Goal: Information Seeking & Learning: Get advice/opinions

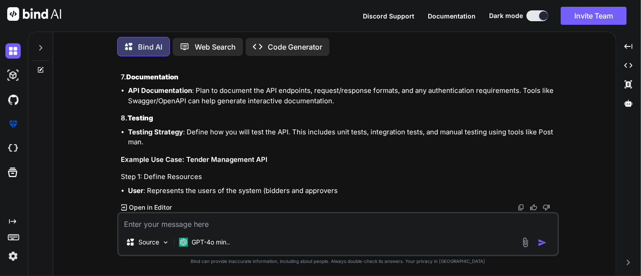
scroll to position [6283, 0]
type textarea "x"
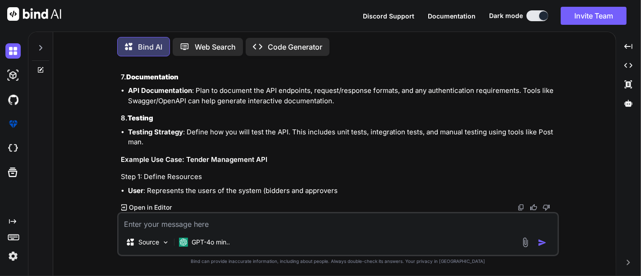
drag, startPoint x: 418, startPoint y: 132, endPoint x: 430, endPoint y: 132, distance: 12.2
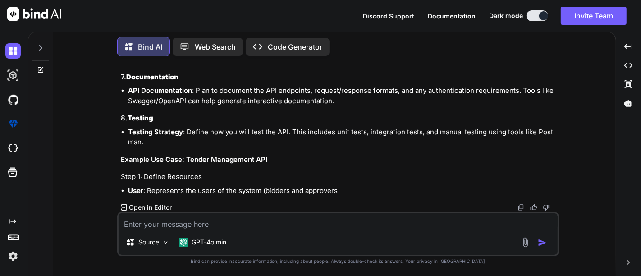
drag, startPoint x: 197, startPoint y: 109, endPoint x: 258, endPoint y: 106, distance: 61.3
drag, startPoint x: 159, startPoint y: 114, endPoint x: 180, endPoint y: 113, distance: 20.4
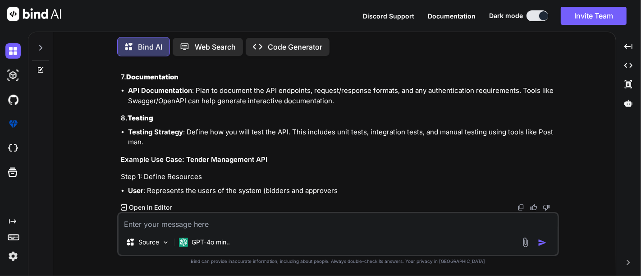
drag, startPoint x: 210, startPoint y: 116, endPoint x: 272, endPoint y: 115, distance: 62.2
drag, startPoint x: 289, startPoint y: 114, endPoint x: 337, endPoint y: 114, distance: 48.2
drag, startPoint x: 342, startPoint y: 114, endPoint x: 374, endPoint y: 112, distance: 32.5
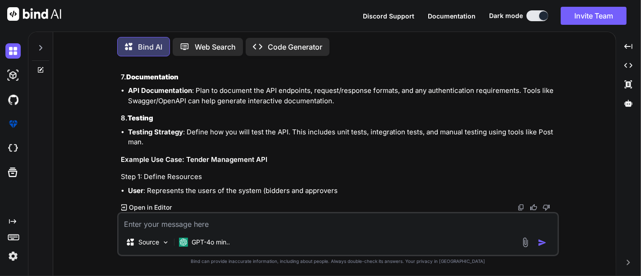
drag, startPoint x: 387, startPoint y: 118, endPoint x: 461, endPoint y: 115, distance: 73.9
drag, startPoint x: 458, startPoint y: 111, endPoint x: 494, endPoint y: 110, distance: 36.1
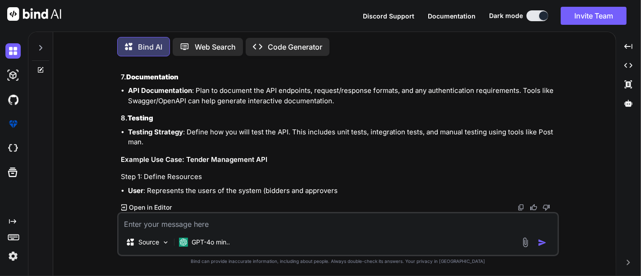
drag, startPoint x: 214, startPoint y: 116, endPoint x: 291, endPoint y: 115, distance: 76.1
drag, startPoint x: 301, startPoint y: 113, endPoint x: 345, endPoint y: 114, distance: 44.2
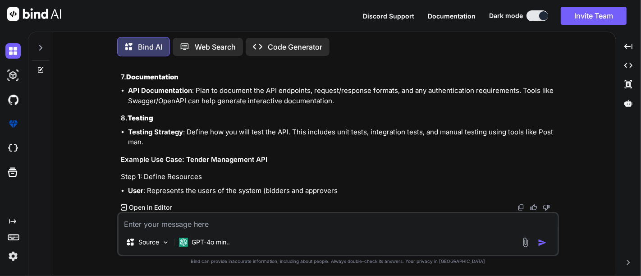
drag, startPoint x: 351, startPoint y: 114, endPoint x: 369, endPoint y: 114, distance: 18.0
drag, startPoint x: 380, startPoint y: 114, endPoint x: 419, endPoint y: 116, distance: 39.7
drag, startPoint x: 427, startPoint y: 116, endPoint x: 478, endPoint y: 116, distance: 51.8
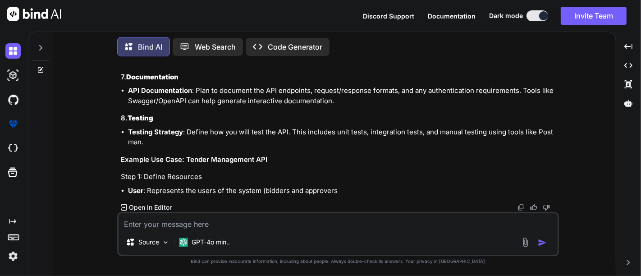
drag, startPoint x: 491, startPoint y: 116, endPoint x: 552, endPoint y: 116, distance: 61.3
drag, startPoint x: 491, startPoint y: 113, endPoint x: 565, endPoint y: 111, distance: 73.9
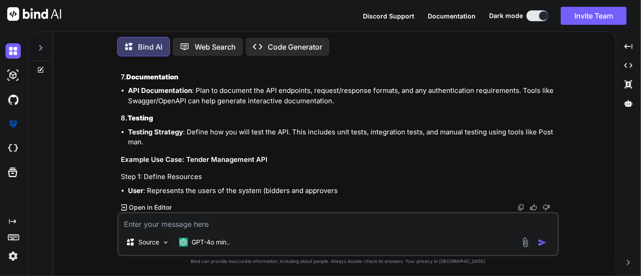
click at [565, 111] on div "You implement authentication and authorization classes with validating through …" at bounding box center [337, 170] width 555 height 212
drag, startPoint x: 143, startPoint y: 125, endPoint x: 192, endPoint y: 125, distance: 49.1
drag, startPoint x: 202, startPoint y: 127, endPoint x: 291, endPoint y: 130, distance: 88.8
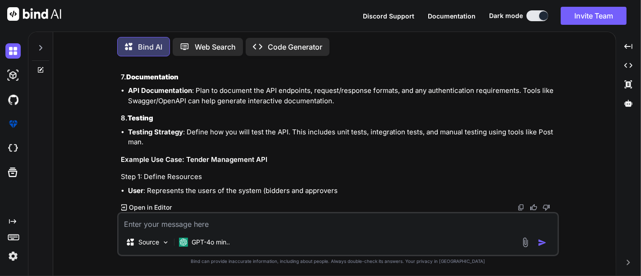
drag, startPoint x: 479, startPoint y: 136, endPoint x: 582, endPoint y: 148, distance: 103.0
click at [582, 148] on div "You implement authentication and authorization classes with validating through …" at bounding box center [337, 170] width 555 height 212
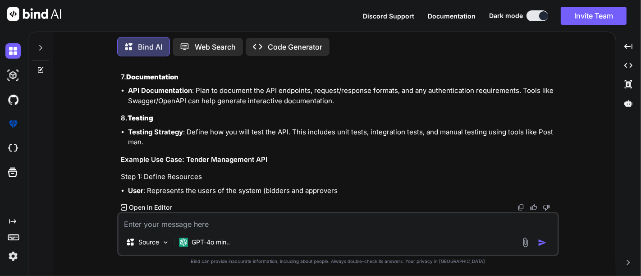
scroll to position [6383, 0]
drag, startPoint x: 211, startPoint y: 111, endPoint x: 367, endPoint y: 118, distance: 156.0
drag, startPoint x: 388, startPoint y: 116, endPoint x: 555, endPoint y: 118, distance: 166.7
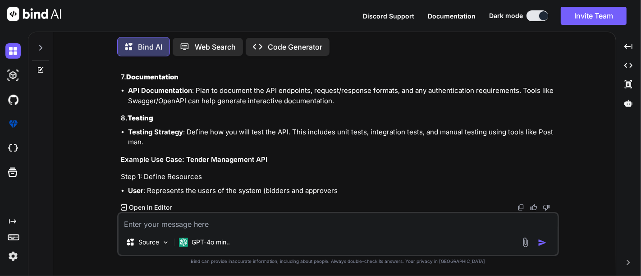
drag, startPoint x: 142, startPoint y: 137, endPoint x: 192, endPoint y: 137, distance: 50.0
drag, startPoint x: 135, startPoint y: 147, endPoint x: 147, endPoint y: 147, distance: 12.2
drag, startPoint x: 152, startPoint y: 159, endPoint x: 214, endPoint y: 156, distance: 61.8
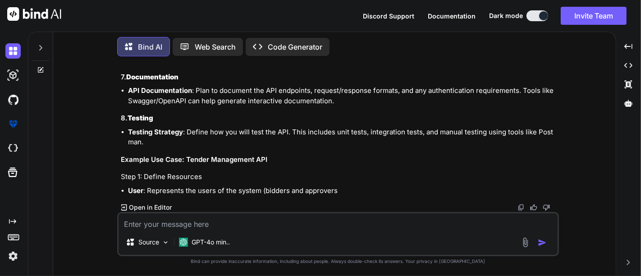
drag, startPoint x: 194, startPoint y: 161, endPoint x: 279, endPoint y: 200, distance: 93.6
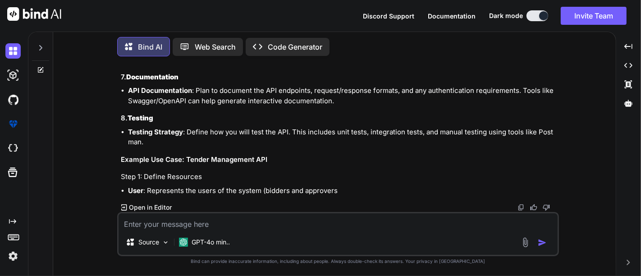
drag, startPoint x: 158, startPoint y: 116, endPoint x: 208, endPoint y: 115, distance: 50.0
drag, startPoint x: 236, startPoint y: 116, endPoint x: 243, endPoint y: 139, distance: 23.8
drag, startPoint x: 169, startPoint y: 131, endPoint x: 174, endPoint y: 129, distance: 5.9
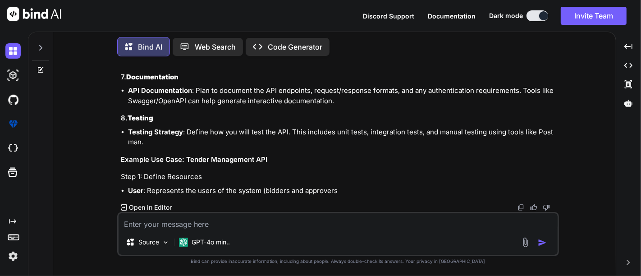
drag, startPoint x: 226, startPoint y: 130, endPoint x: 274, endPoint y: 132, distance: 47.8
drag, startPoint x: 164, startPoint y: 142, endPoint x: 229, endPoint y: 136, distance: 65.6
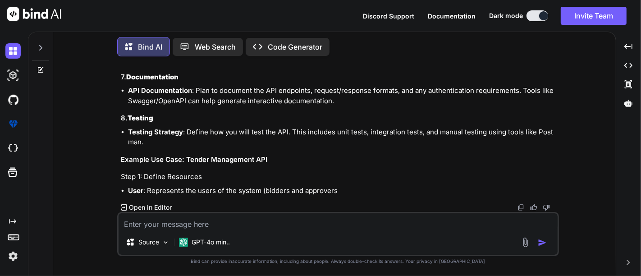
drag, startPoint x: 231, startPoint y: 136, endPoint x: 326, endPoint y: 137, distance: 95.1
drag, startPoint x: 172, startPoint y: 148, endPoint x: 208, endPoint y: 143, distance: 35.9
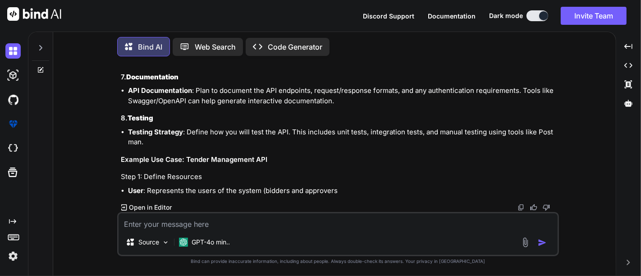
drag, startPoint x: 219, startPoint y: 147, endPoint x: 273, endPoint y: 146, distance: 53.6
drag, startPoint x: 155, startPoint y: 161, endPoint x: 237, endPoint y: 156, distance: 82.6
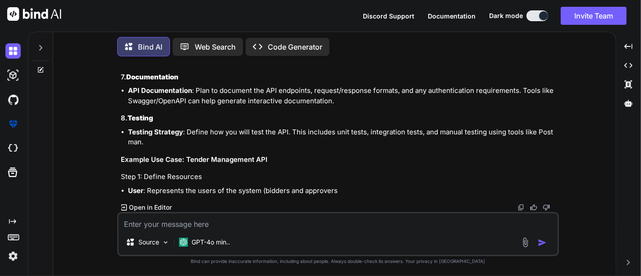
drag, startPoint x: 264, startPoint y: 158, endPoint x: 508, endPoint y: 156, distance: 243.8
drag, startPoint x: 225, startPoint y: 137, endPoint x: 223, endPoint y: 143, distance: 6.9
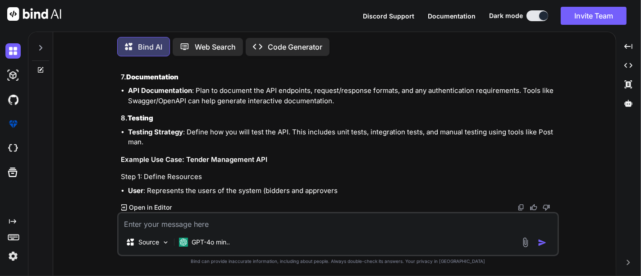
click at [625, 50] on icon "Created with Pixso." at bounding box center [628, 46] width 8 height 8
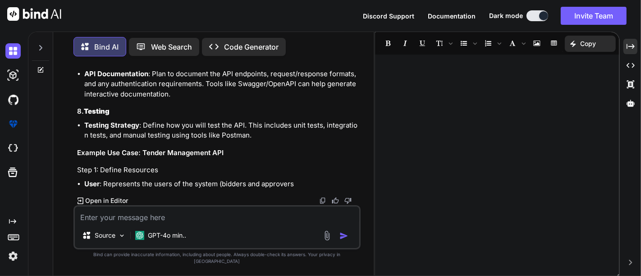
scroll to position [7257, 0]
click at [630, 42] on icon "Created with Pixso." at bounding box center [630, 46] width 8 height 8
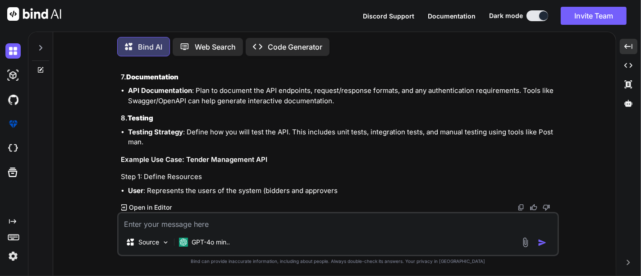
scroll to position [6463, 0]
drag, startPoint x: 171, startPoint y: 141, endPoint x: 256, endPoint y: 141, distance: 84.7
drag, startPoint x: 175, startPoint y: 151, endPoint x: 263, endPoint y: 151, distance: 87.9
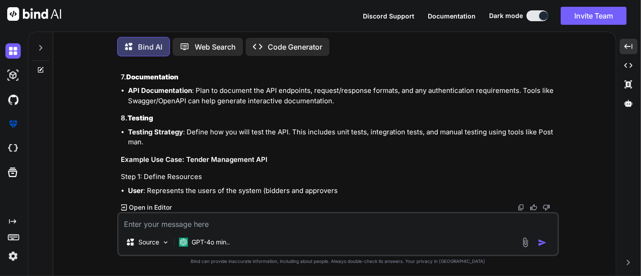
drag, startPoint x: 177, startPoint y: 160, endPoint x: 304, endPoint y: 160, distance: 126.6
drag, startPoint x: 206, startPoint y: 169, endPoint x: 264, endPoint y: 167, distance: 58.2
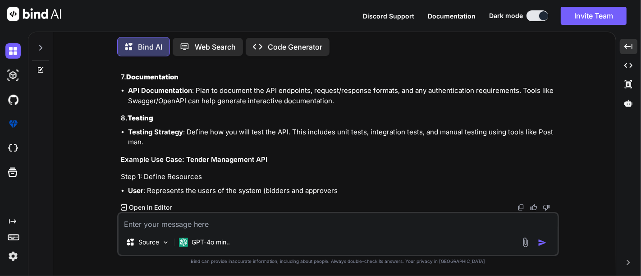
drag, startPoint x: 202, startPoint y: 178, endPoint x: 335, endPoint y: 181, distance: 133.4
drag, startPoint x: 203, startPoint y: 171, endPoint x: 280, endPoint y: 174, distance: 77.6
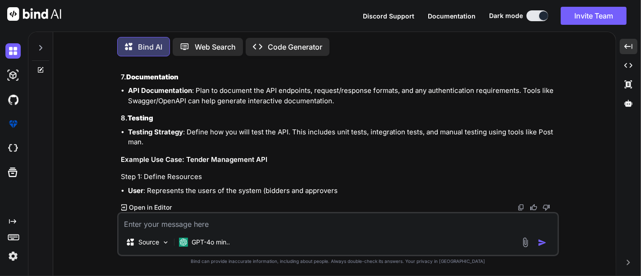
drag, startPoint x: 332, startPoint y: 177, endPoint x: 488, endPoint y: 175, distance: 156.3
click at [174, 215] on textarea at bounding box center [337, 221] width 439 height 16
type textarea "c"
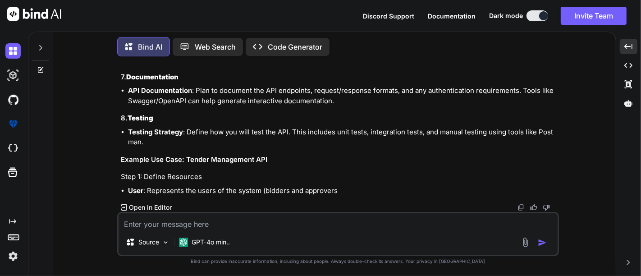
type textarea "x"
type textarea "co"
type textarea "x"
type textarea "con"
type textarea "x"
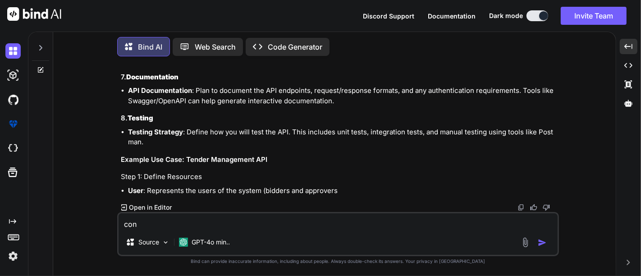
type textarea "cont"
type textarea "x"
type textarea "conti"
type textarea "x"
type textarea "contib"
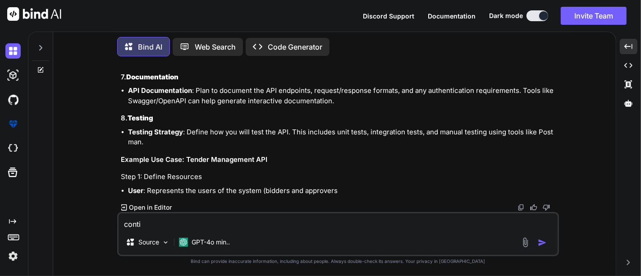
type textarea "x"
type textarea "contibu"
type textarea "x"
type textarea "contibue"
type textarea "x"
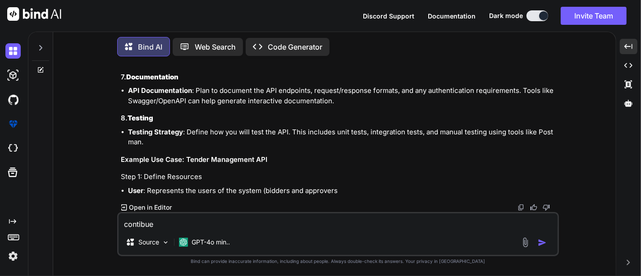
type textarea "contibu"
type textarea "x"
type textarea "contib"
type textarea "x"
type textarea "conti"
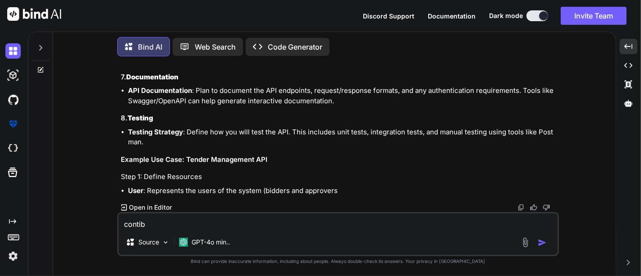
type textarea "x"
type textarea "contin"
type textarea "x"
type textarea "continu"
type textarea "x"
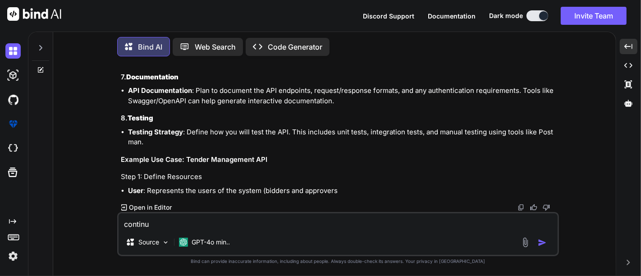
type textarea "continue"
type textarea "x"
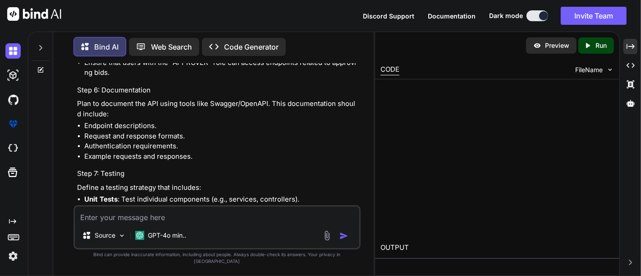
scroll to position [7906, 0]
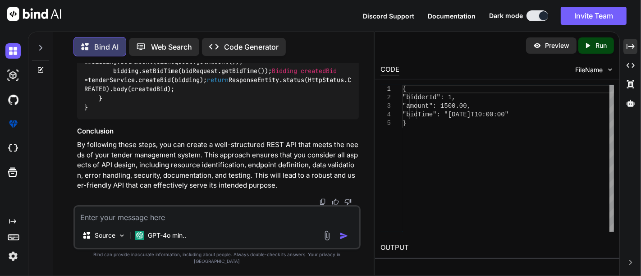
type textarea "x"
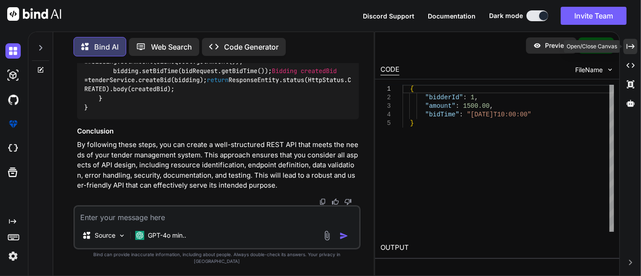
click at [629, 45] on icon "Created with Pixso." at bounding box center [630, 46] width 8 height 8
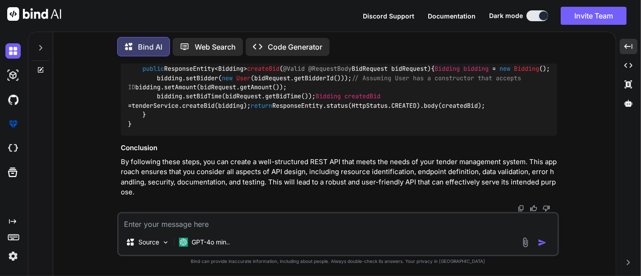
scroll to position [7644, 0]
click at [628, 46] on icon "Created with Pixso." at bounding box center [628, 46] width 8 height 8
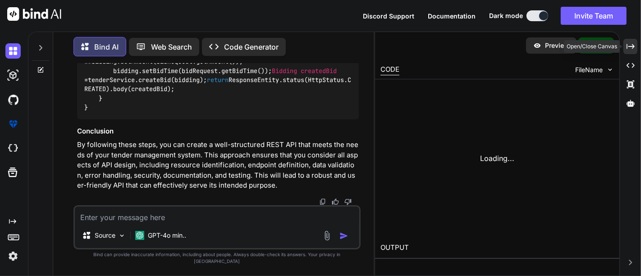
scroll to position [8690, 0]
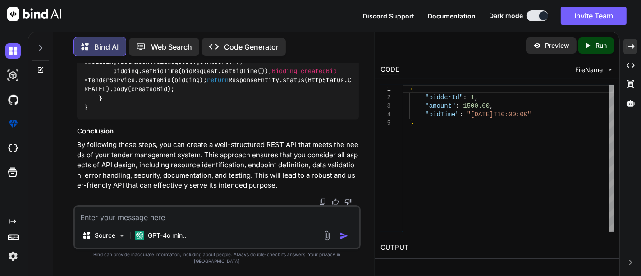
type textarea "body(createdBid); } }"
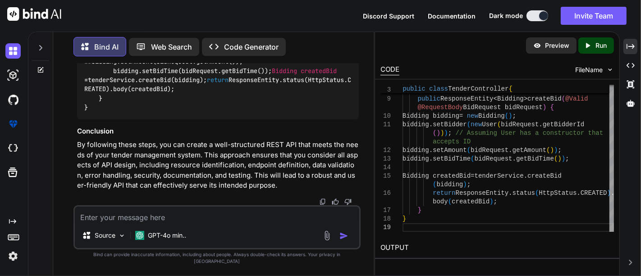
scroll to position [8888, 0]
click at [374, 132] on div "Preview Created with Pixso. Run CODE FileName 7 8 9 10 11 12 13 14 15 16 17 18 …" at bounding box center [496, 154] width 245 height 244
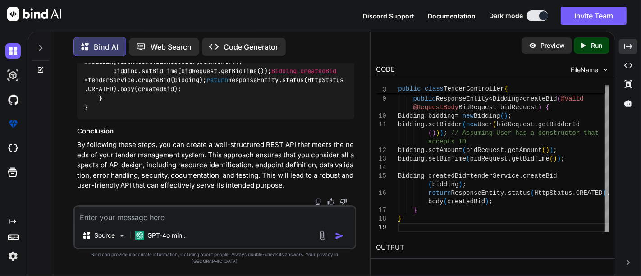
drag, startPoint x: 374, startPoint y: 133, endPoint x: 185, endPoint y: 133, distance: 188.8
click at [185, 133] on div "Bind AI Web Search Created with Pixso. Code Generator You implement authenticat…" at bounding box center [334, 154] width 613 height 244
click at [633, 46] on div "Created with Pixso." at bounding box center [628, 46] width 18 height 15
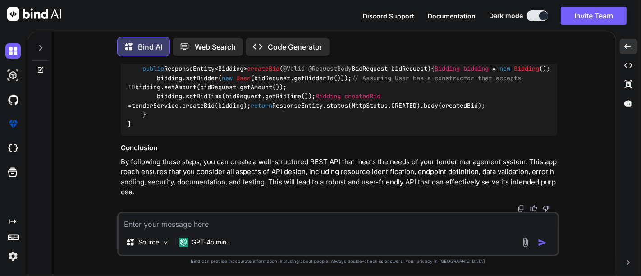
scroll to position [6400, 0]
click at [182, 220] on textarea at bounding box center [337, 221] width 439 height 16
type textarea "h"
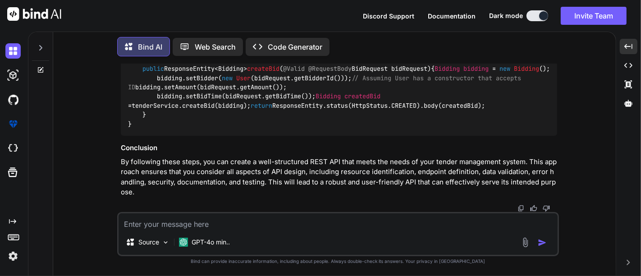
type textarea "x"
type textarea "ho"
type textarea "x"
type textarea "how"
type textarea "x"
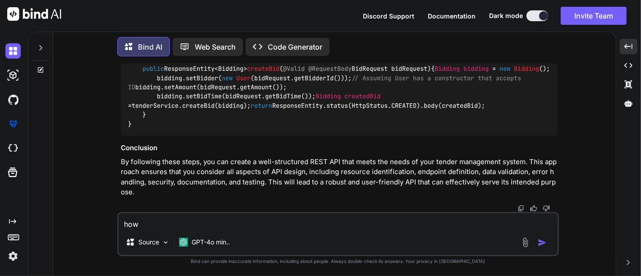
type textarea "how"
type textarea "x"
type textarea "how t"
type textarea "x"
type textarea "how to"
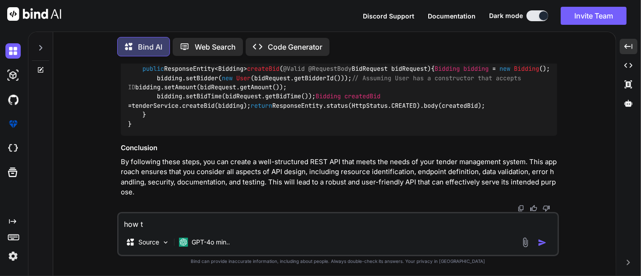
type textarea "x"
type textarea "how to"
type textarea "x"
type textarea "how to s"
type textarea "x"
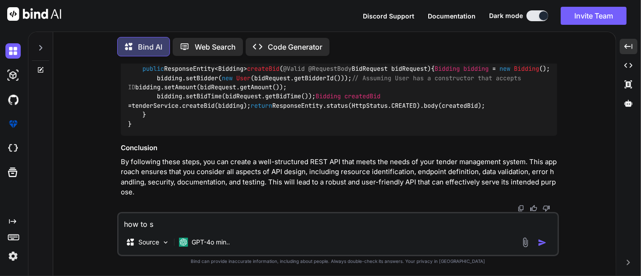
type textarea "how to st"
type textarea "x"
type textarea "how to sta"
type textarea "x"
type textarea "how to star"
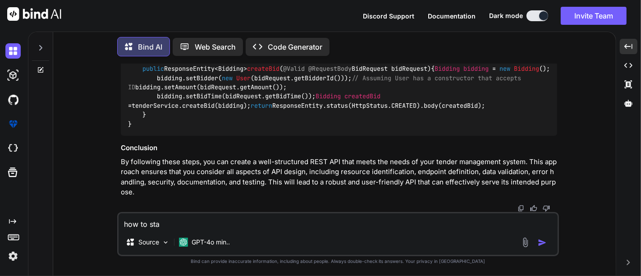
type textarea "x"
type textarea "how to start"
type textarea "x"
type textarea "how to start"
type textarea "x"
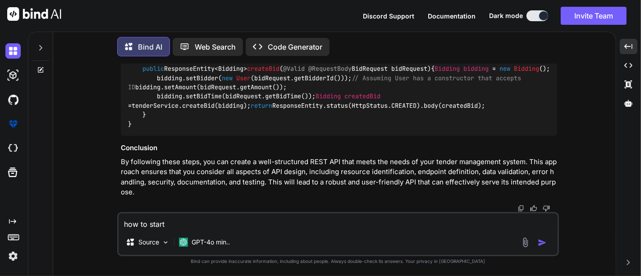
type textarea "how to start i"
type textarea "x"
type textarea "how to start it"
type textarea "x"
type textarea "how to start it"
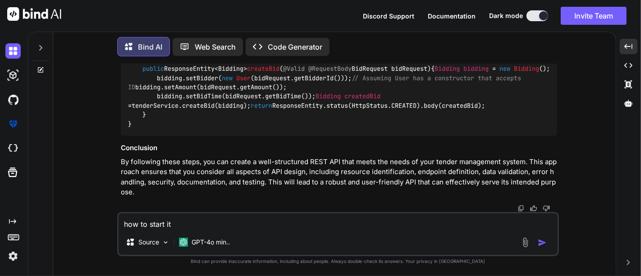
type textarea "x"
type textarea "how to start it w"
type textarea "x"
type textarea "how to start it wi"
type textarea "x"
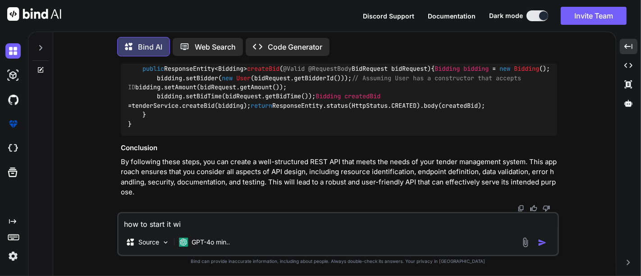
type textarea "how to start it wit"
type textarea "x"
type textarea "how to start it with"
type textarea "x"
type textarea "how to start it with"
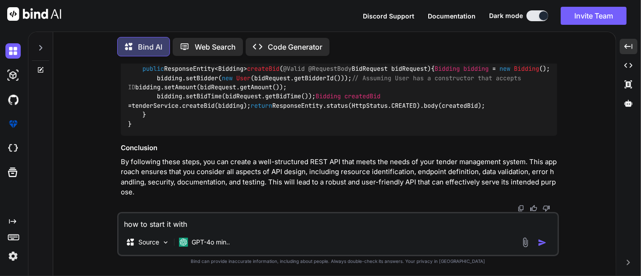
type textarea "x"
type textarea "how to start it with i"
type textarea "x"
type textarea "how to start it with in"
type textarea "x"
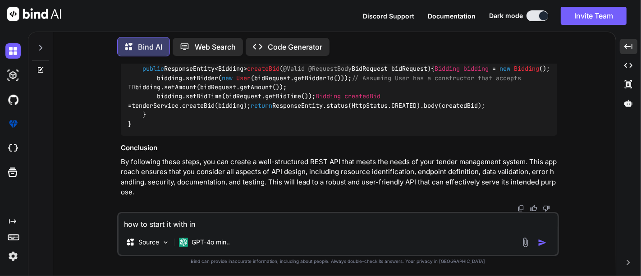
type textarea "how to start it with int"
type textarea "x"
type textarea "how to start it with inte"
type textarea "x"
type textarea "how to start it with intel"
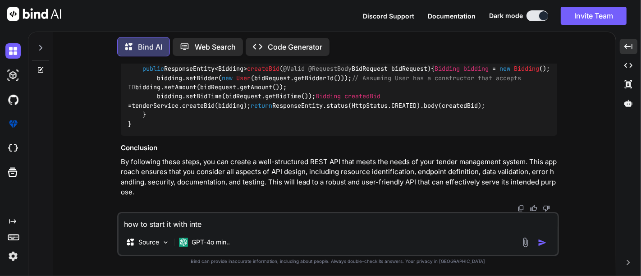
type textarea "x"
type textarea "how to start it with intell"
type textarea "x"
type textarea "how to start it with intelli"
type textarea "x"
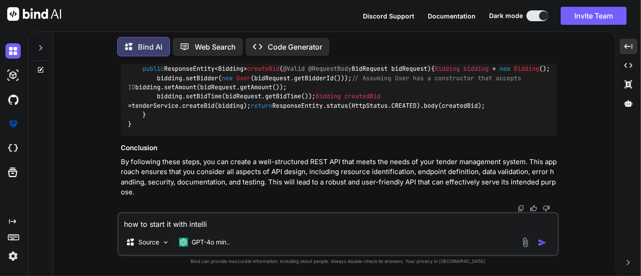
type textarea "how to start it with intellij"
type textarea "x"
type textarea "how to start it with intellij"
type textarea "x"
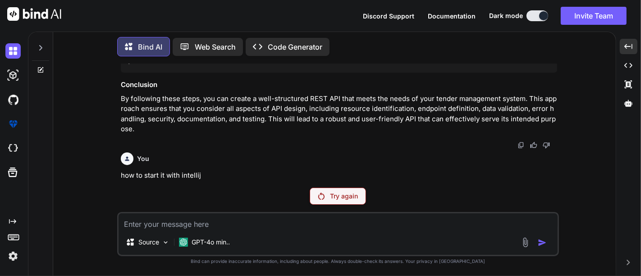
scroll to position [7857, 0]
click at [338, 203] on div "Try again" at bounding box center [338, 195] width 56 height 17
type textarea "x"
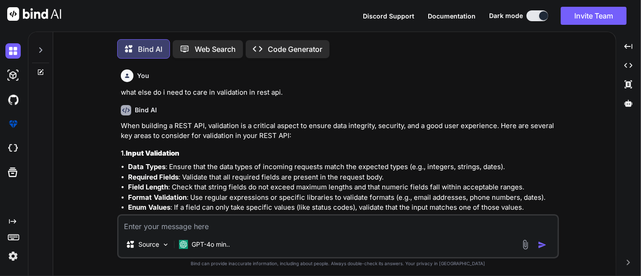
type textarea "x"
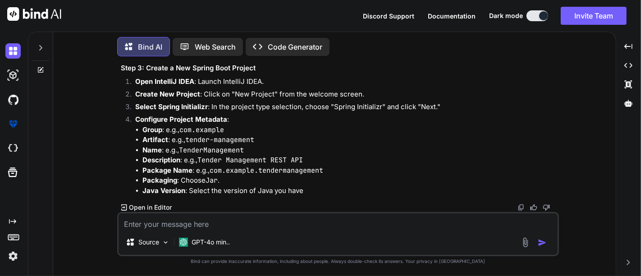
scroll to position [2999, 0]
click at [630, 41] on div "Created with Pixso." at bounding box center [628, 46] width 18 height 15
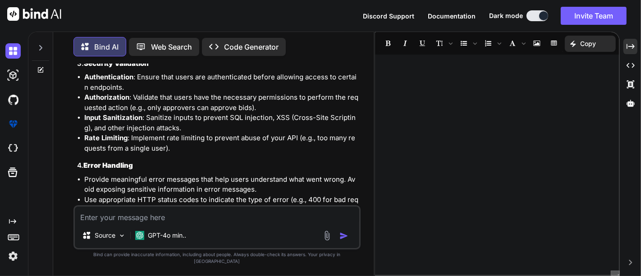
scroll to position [0, 0]
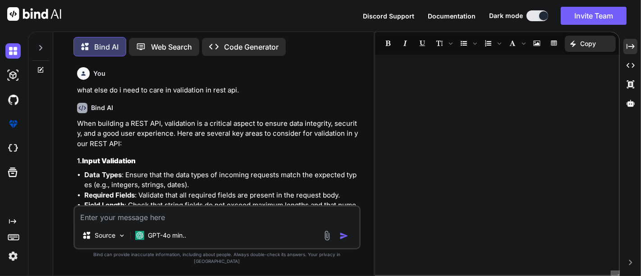
click at [41, 46] on icon at bounding box center [40, 47] width 3 height 5
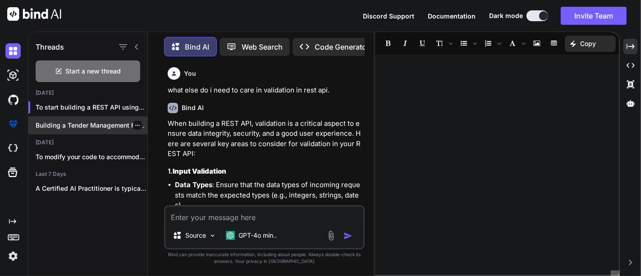
click at [82, 117] on div "Building a Tender Management REST API using..." at bounding box center [87, 125] width 119 height 18
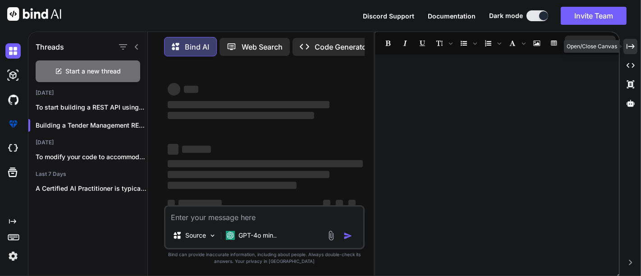
click at [626, 48] on icon "Created with Pixso." at bounding box center [630, 46] width 8 height 8
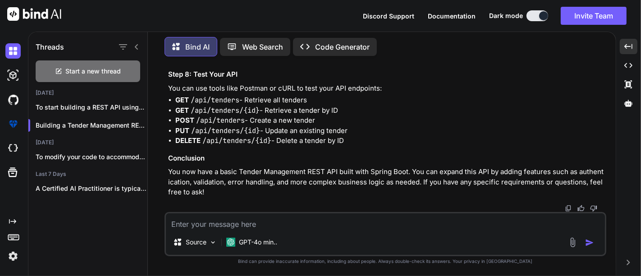
scroll to position [4603, 0]
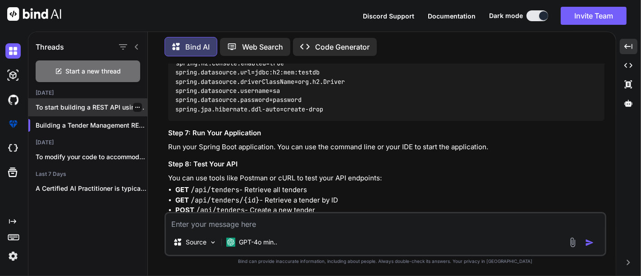
click at [80, 98] on div "To start building a REST API using..." at bounding box center [87, 107] width 119 height 18
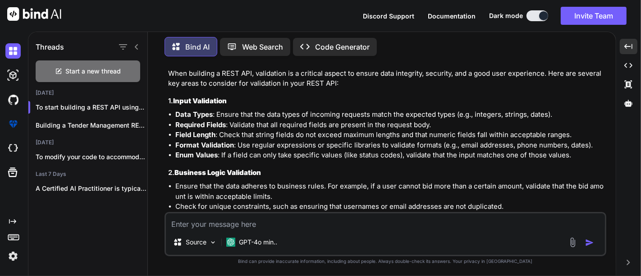
scroll to position [0, 0]
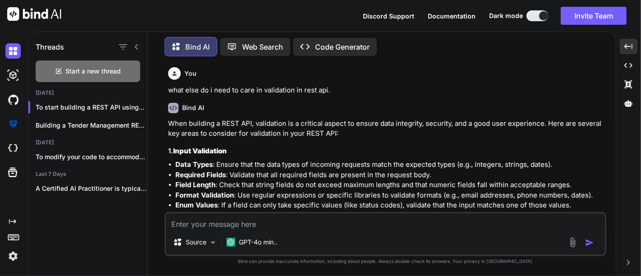
click at [172, 76] on img at bounding box center [174, 73] width 6 height 6
click at [56, 116] on div "Building a Tender Management REST API using..." at bounding box center [87, 125] width 119 height 18
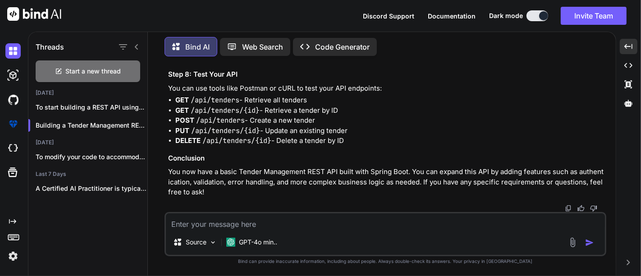
scroll to position [4571, 0]
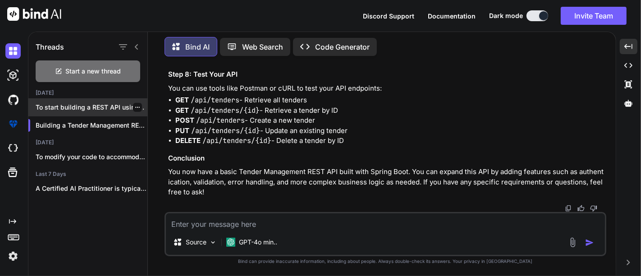
click at [94, 107] on p "To start building a REST API using..." at bounding box center [92, 107] width 112 height 9
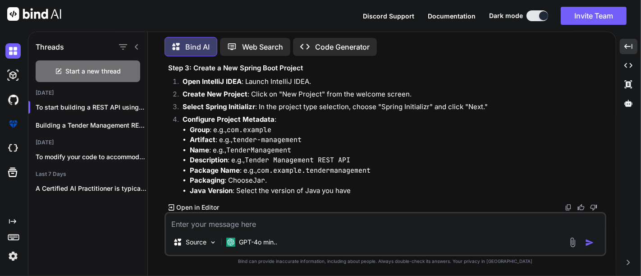
scroll to position [2999, 0]
click at [181, 208] on p "Open in Editor" at bounding box center [197, 207] width 43 height 9
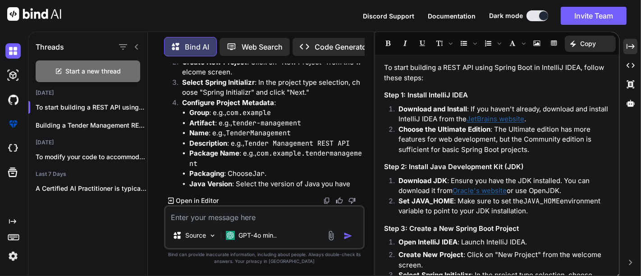
scroll to position [100, 0]
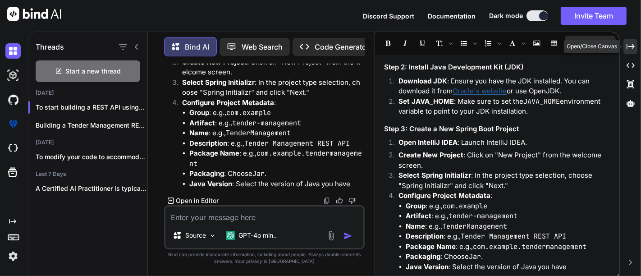
click at [626, 46] on icon at bounding box center [630, 46] width 8 height 5
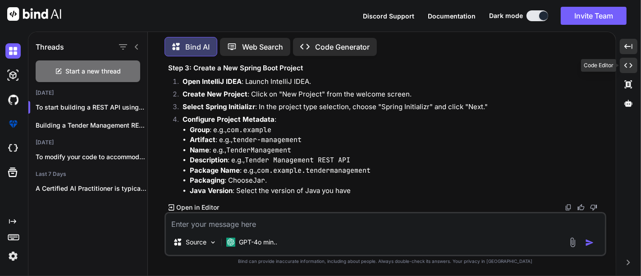
click at [624, 67] on icon "Created with Pixso." at bounding box center [628, 65] width 8 height 8
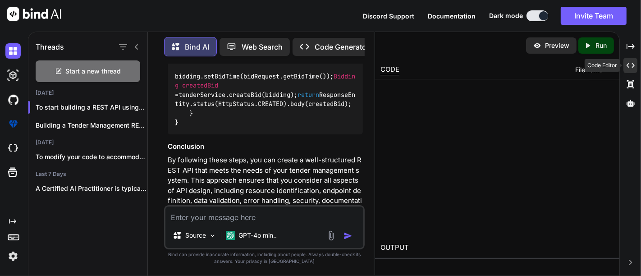
scroll to position [4053, 0]
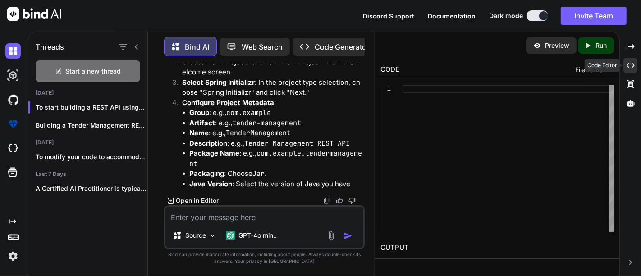
click at [624, 67] on div "Created with Pixso." at bounding box center [630, 65] width 14 height 15
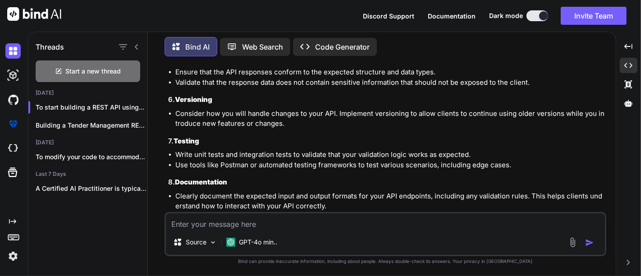
scroll to position [337, 0]
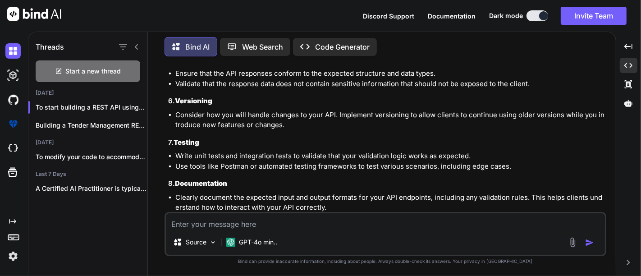
click at [238, 229] on textarea at bounding box center [385, 221] width 439 height 16
click at [297, 223] on textarea "how do i ensure that no duplicate userid and email" at bounding box center [385, 221] width 439 height 16
click at [337, 161] on li "Use tools like Postman or automated testing frameworks to test various scenario…" at bounding box center [389, 166] width 429 height 10
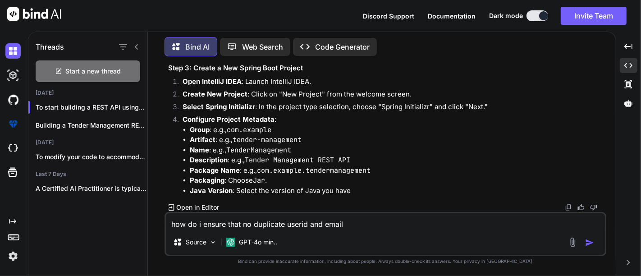
scroll to position [2999, 0]
click at [369, 222] on textarea "how do i ensure that no duplicate userid and email" at bounding box center [385, 221] width 439 height 16
click at [217, 223] on textarea "how do i ensure that no duplicate userid and email" at bounding box center [385, 221] width 439 height 16
click at [382, 221] on textarea "how do i add validation that no duplicate userid and email" at bounding box center [385, 221] width 439 height 16
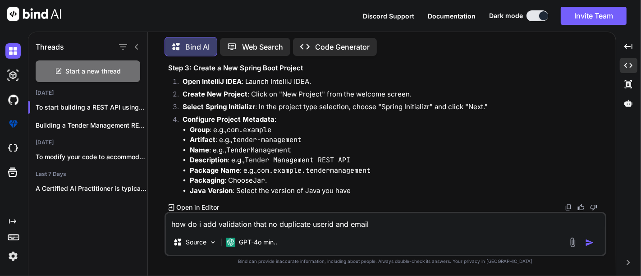
click at [376, 220] on textarea "how do i add validation that no duplicate userid and email" at bounding box center [385, 221] width 439 height 16
click at [312, 223] on textarea "how do i add validation that no duplicate userid and email" at bounding box center [385, 221] width 439 height 16
click at [333, 226] on textarea "how do i add validation that no duplicate userid and email" at bounding box center [385, 221] width 439 height 16
click at [399, 226] on textarea "how do i add validation that no duplicate users and email" at bounding box center [385, 221] width 439 height 16
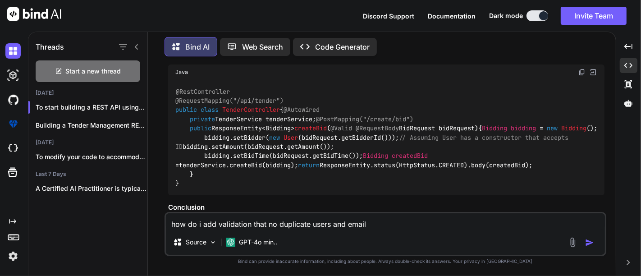
scroll to position [2078, 0]
drag, startPoint x: 400, startPoint y: 122, endPoint x: 390, endPoint y: 119, distance: 10.3
click at [390, 32] on li "Manual Testing : Use tools like Postman to test the API endpoints and validate …" at bounding box center [389, 27] width 429 height 10
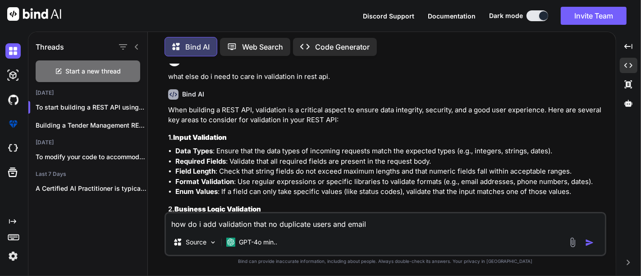
scroll to position [15, 0]
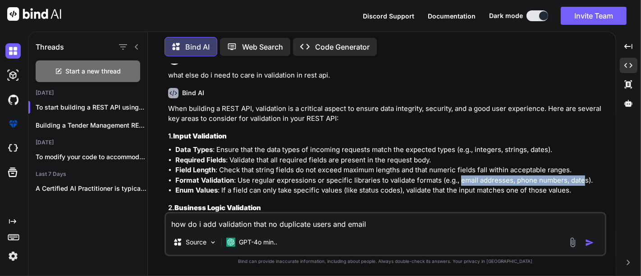
drag, startPoint x: 458, startPoint y: 178, endPoint x: 583, endPoint y: 178, distance: 125.7
click at [583, 178] on li "Format Validation : Use regular expressions or specific libraries to validate f…" at bounding box center [389, 180] width 429 height 10
click at [584, 178] on li "Format Validation : Use regular expressions or specific libraries to validate f…" at bounding box center [389, 180] width 429 height 10
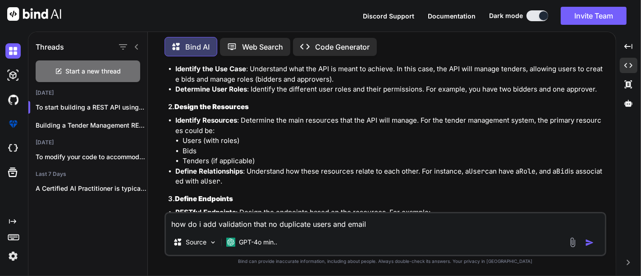
scroll to position [788, 0]
click at [238, 221] on textarea "how do i add validation that no duplicate users and email" at bounding box center [385, 221] width 439 height 16
click at [387, 223] on textarea "how do i add validate that no duplicate users and email" at bounding box center [385, 221] width 439 height 16
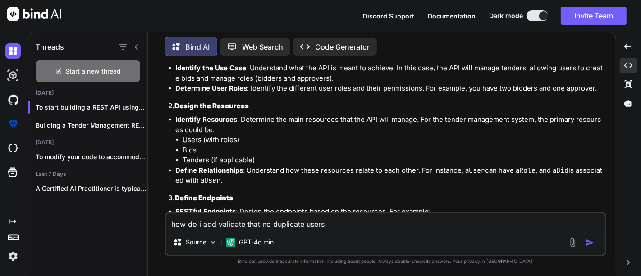
click at [212, 225] on textarea "how do i add validate that no duplicate users" at bounding box center [385, 221] width 439 height 16
click at [280, 225] on textarea "how do i validate with code that no duplicate users" at bounding box center [385, 221] width 439 height 16
type textarea "how do i validate with code that should not be duplicate users"
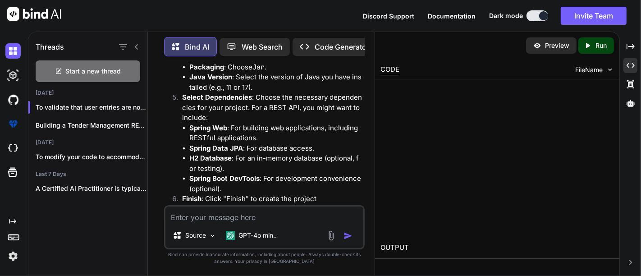
scroll to position [4689, 0]
